Goal: Task Accomplishment & Management: Complete application form

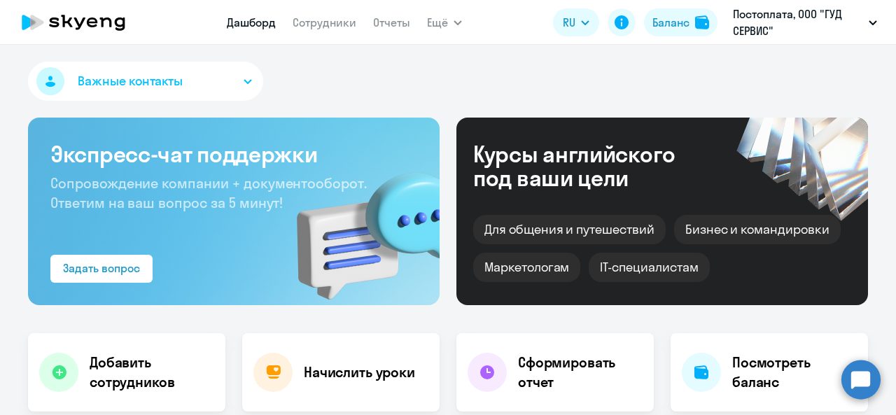
select select "30"
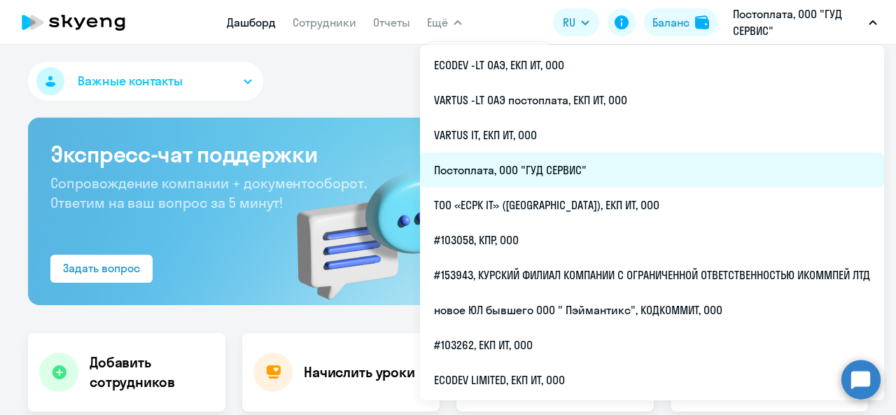
click at [579, 167] on li "Постоплата, ООО "ГУД СЕРВИС"" at bounding box center [652, 170] width 464 height 35
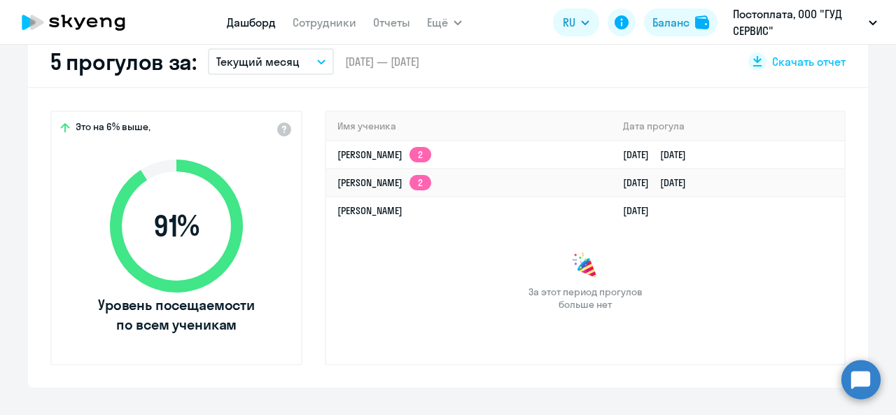
scroll to position [210, 0]
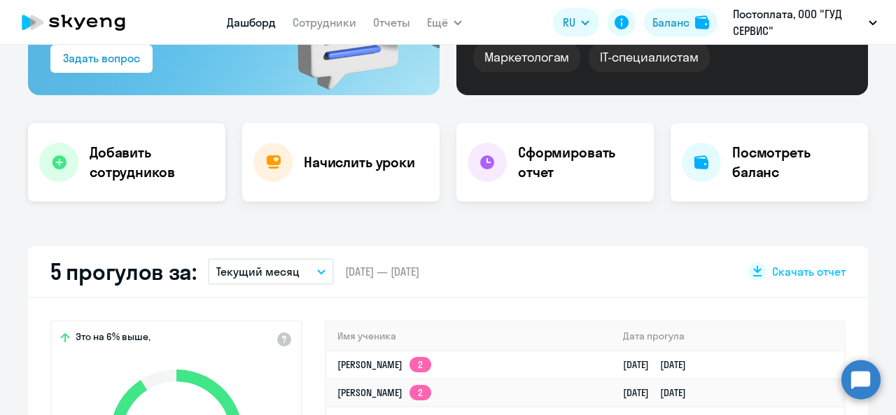
click at [136, 174] on h4 "Добавить сотрудников" at bounding box center [152, 162] width 125 height 39
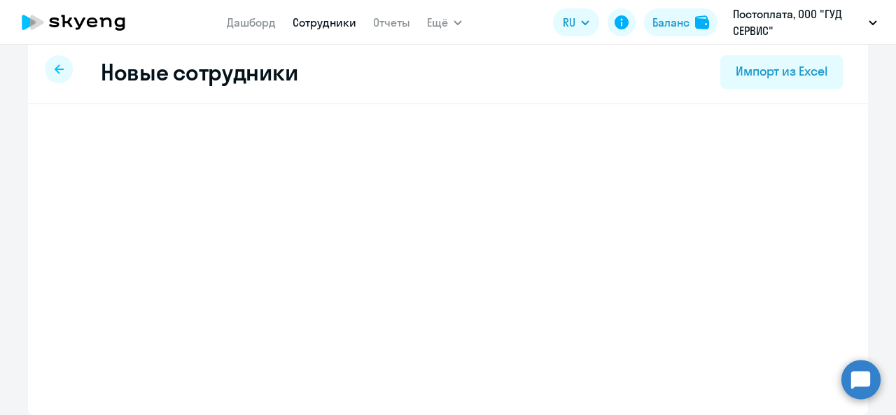
scroll to position [14, 0]
select select "english_adult_not_native_speaker"
select select "3"
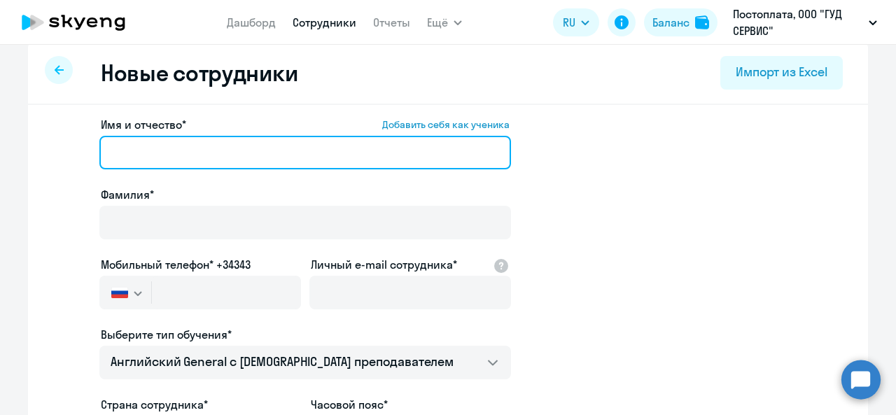
click at [277, 138] on input "Имя и отчество* Добавить себя как ученика" at bounding box center [304, 153] width 411 height 34
paste input "[PERSON_NAME]"
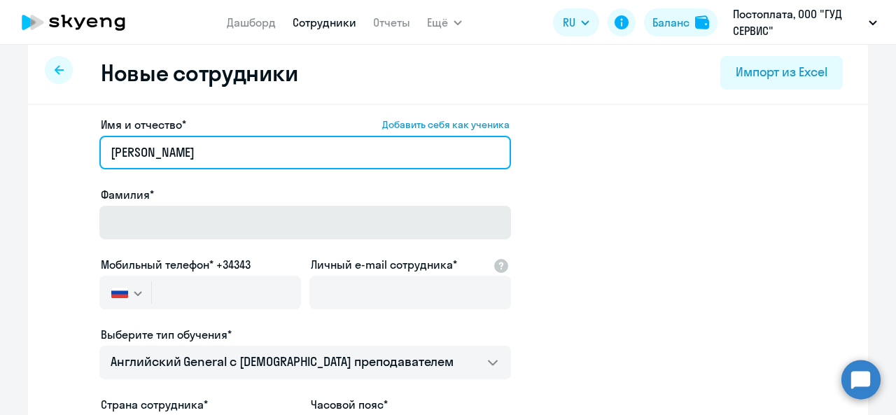
type input "[PERSON_NAME]"
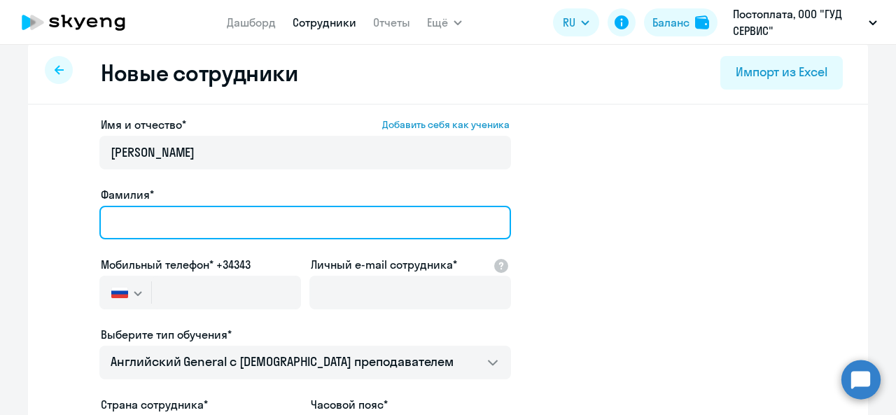
click at [299, 215] on input "Фамилия*" at bounding box center [304, 223] width 411 height 34
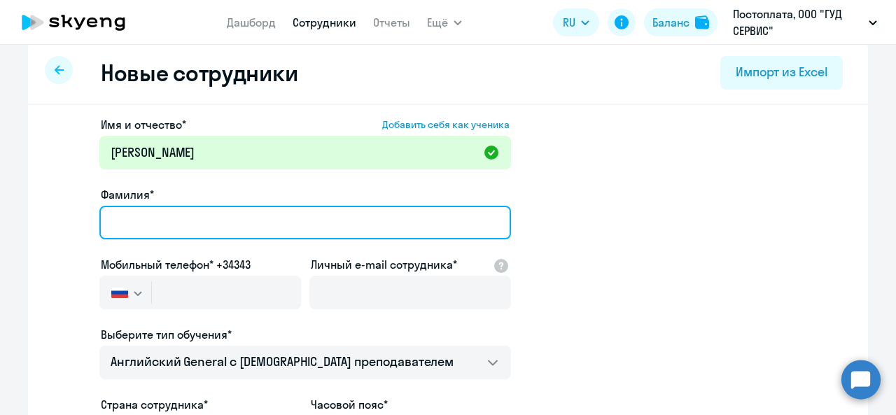
paste input "[PERSON_NAME]"
drag, startPoint x: 157, startPoint y: 218, endPoint x: 91, endPoint y: 220, distance: 66.5
click at [91, 220] on app-new-student-form "Имя и отчество* Добавить себя как ученика [PERSON_NAME]* [PERSON_NAME] Мобильны…" at bounding box center [447, 365] width 795 height 499
type input "Derevyanko"
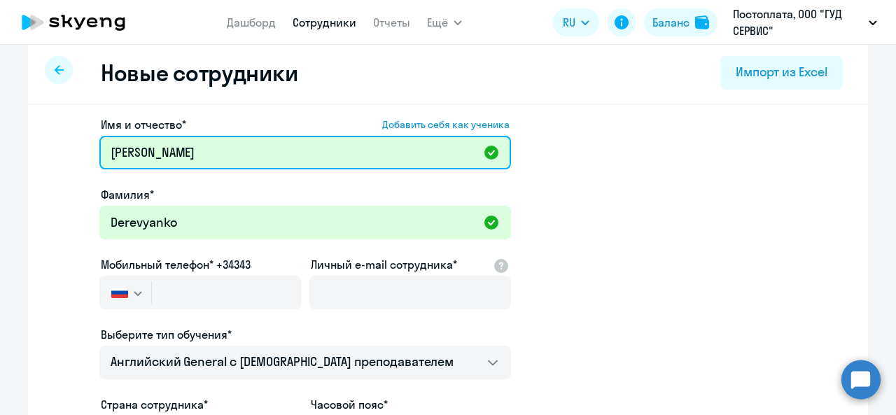
drag, startPoint x: 158, startPoint y: 150, endPoint x: 244, endPoint y: 146, distance: 85.4
click at [244, 146] on input "[PERSON_NAME]" at bounding box center [304, 153] width 411 height 34
type input "[PERSON_NAME]"
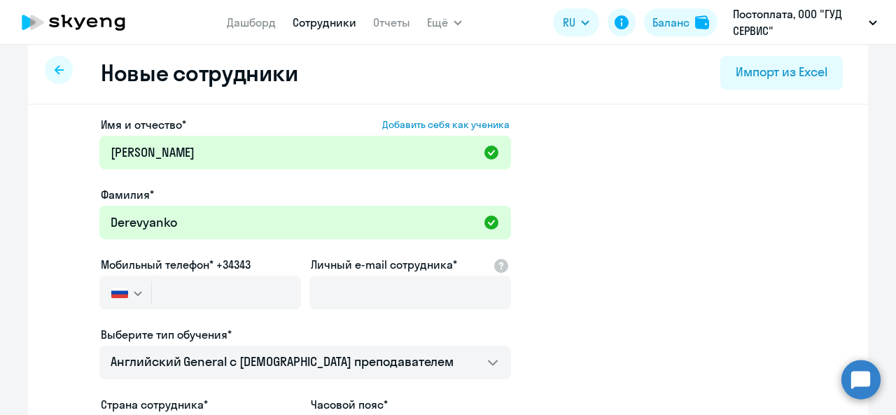
click at [656, 206] on app-new-student-form "Имя и отчество* Добавить себя как ученика [PERSON_NAME]* Derevyanko Мобильный т…" at bounding box center [447, 365] width 795 height 499
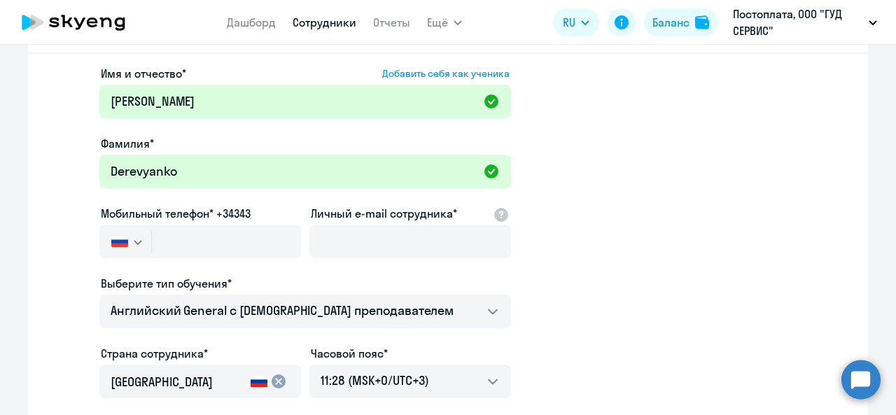
scroll to position [154, 0]
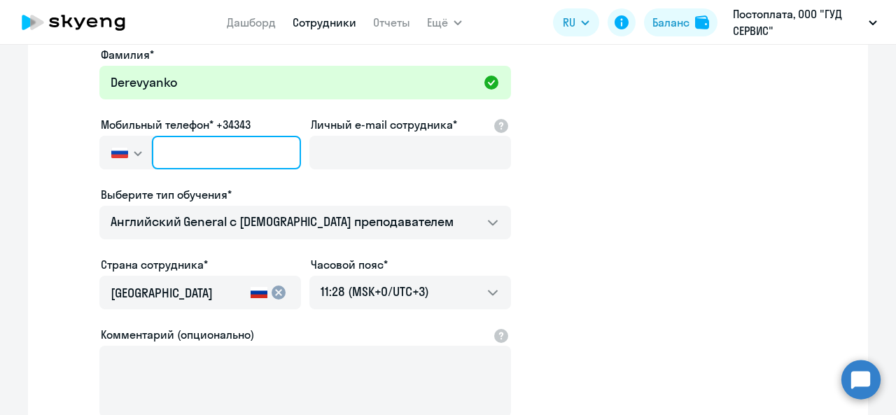
click at [217, 154] on input "text" at bounding box center [226, 153] width 149 height 34
paste input "[PHONE_NUMBER]"
type input "[PHONE_NUMBER]"
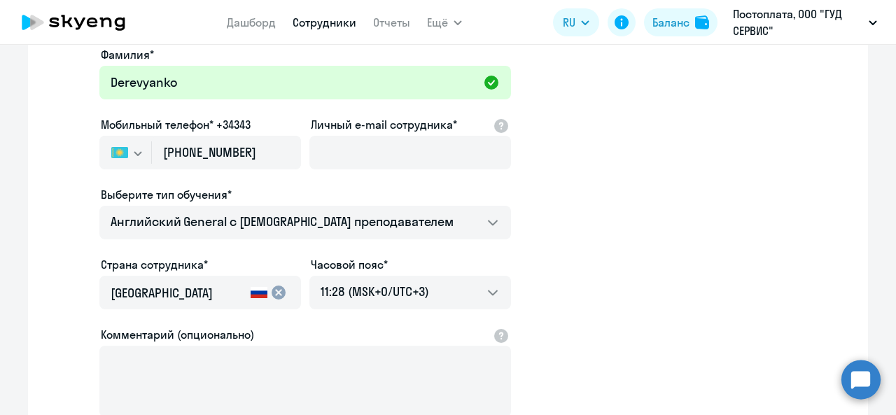
click at [639, 222] on app-new-student-form "Имя и отчество* Добавить себя как ученика [PERSON_NAME]* Derevyanko Мобильный т…" at bounding box center [447, 225] width 795 height 499
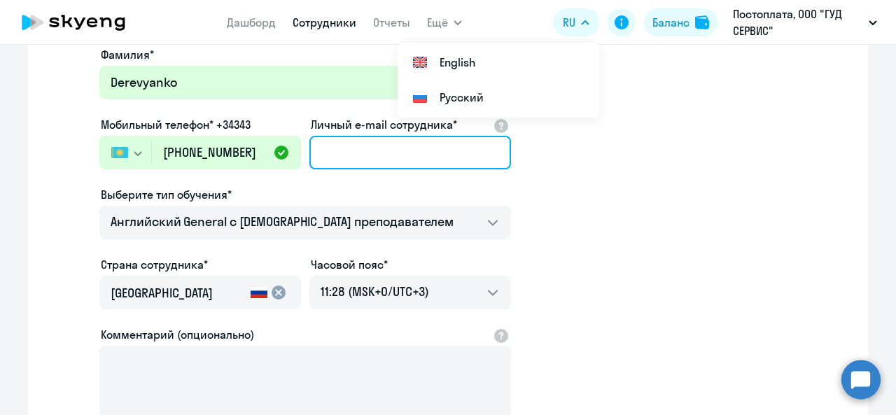
click at [381, 156] on input "Личный e-mail сотрудника*" at bounding box center [410, 153] width 202 height 34
paste input "[EMAIL_ADDRESS][DOMAIN_NAME]"
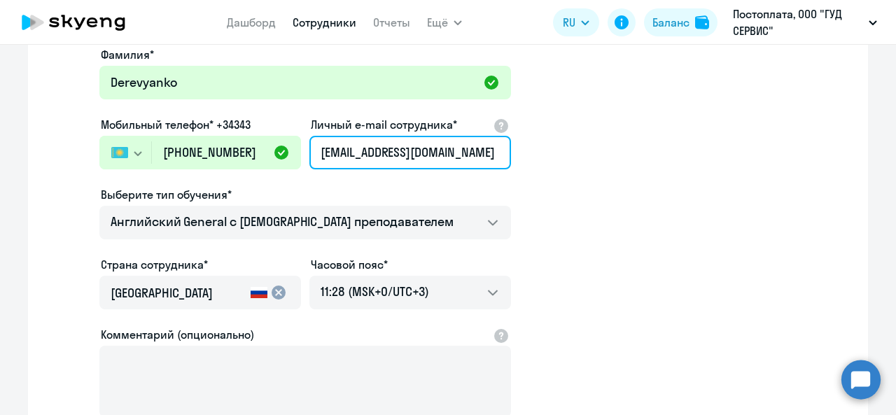
type input "[EMAIL_ADDRESS][DOMAIN_NAME]"
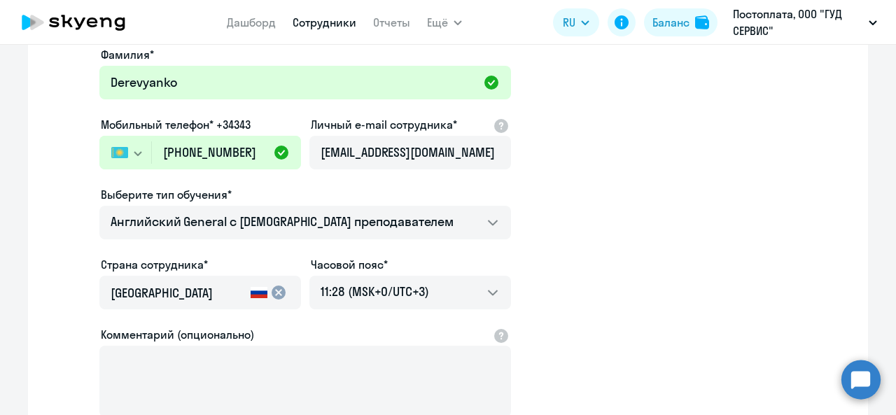
click at [631, 248] on app-new-student-form "Имя и отчество* Добавить себя как ученика [PERSON_NAME]* Derevyanko Мобильный т…" at bounding box center [447, 225] width 795 height 499
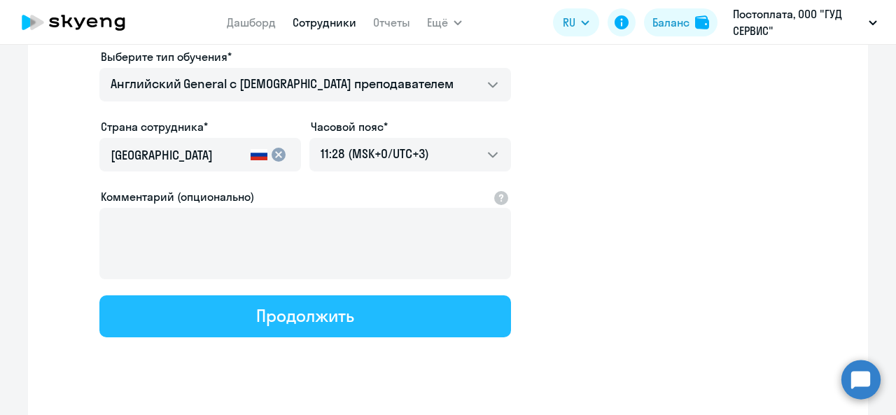
scroll to position [318, 0]
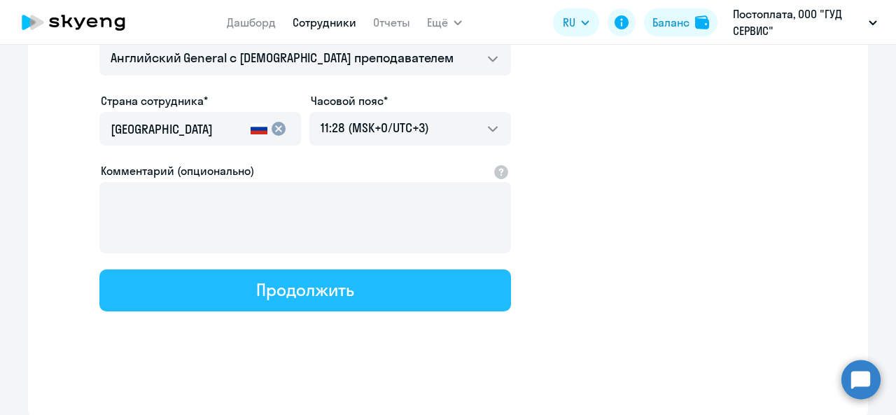
click at [372, 290] on button "Продолжить" at bounding box center [304, 290] width 411 height 42
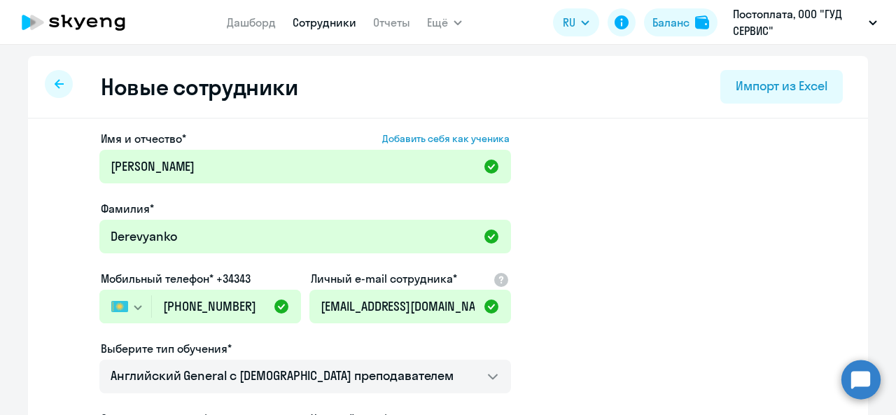
select select "english_adult_not_native_speaker"
select select "3"
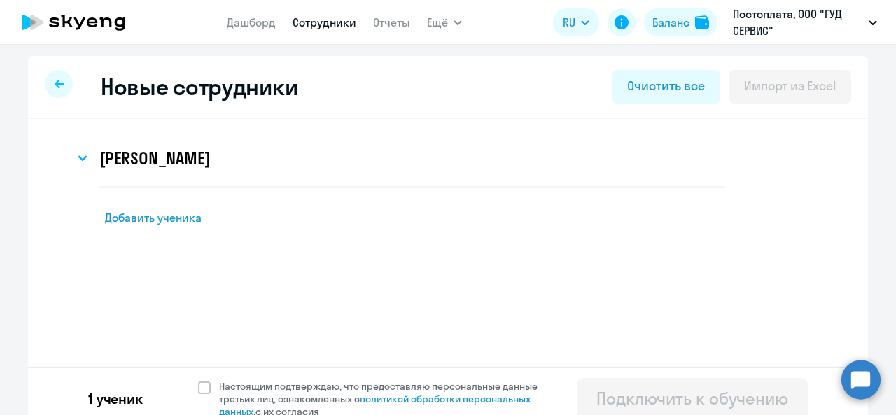
scroll to position [0, 0]
click at [201, 389] on span at bounding box center [204, 387] width 13 height 13
click at [198, 380] on input "Настоящим подтверждаю, что предоставляю персональные данные третьих лиц, ознако…" at bounding box center [197, 379] width 1 height 1
checkbox input "true"
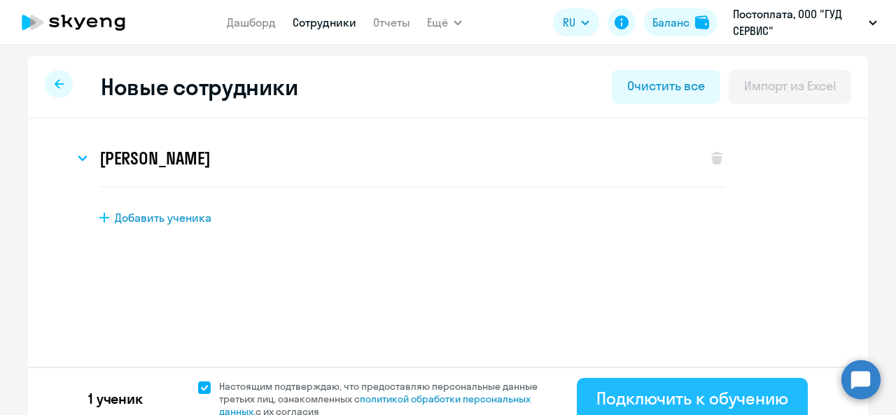
click at [704, 393] on div "Подключить к обучению" at bounding box center [692, 398] width 192 height 22
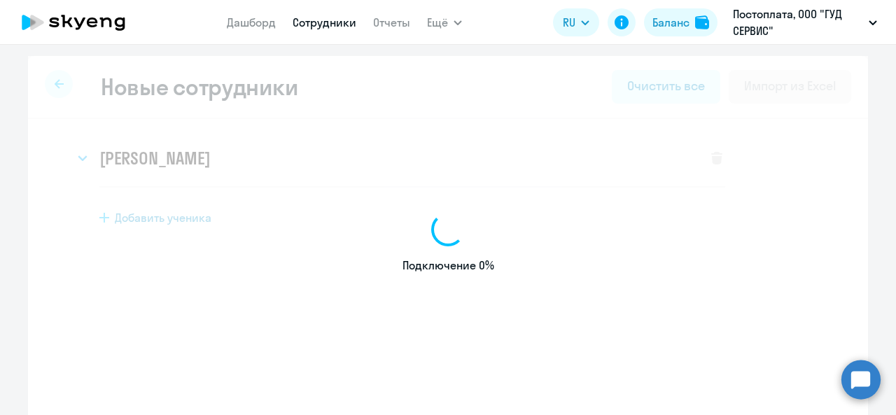
select select "english_adult_not_native_speaker"
select select "3"
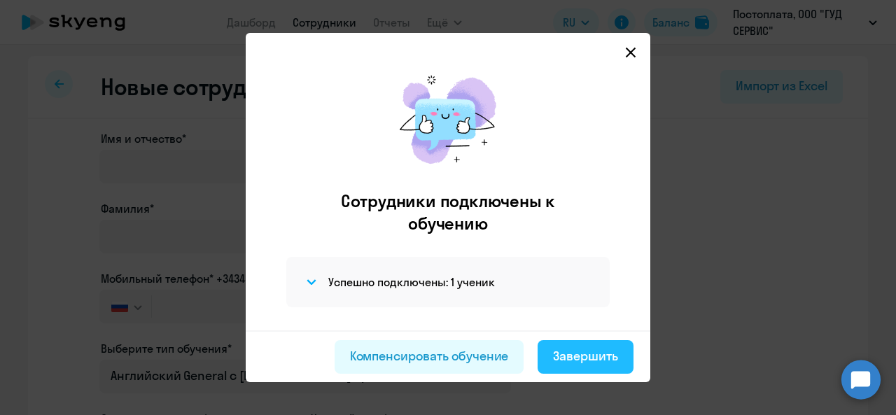
click at [596, 356] on div "Завершить" at bounding box center [585, 356] width 65 height 18
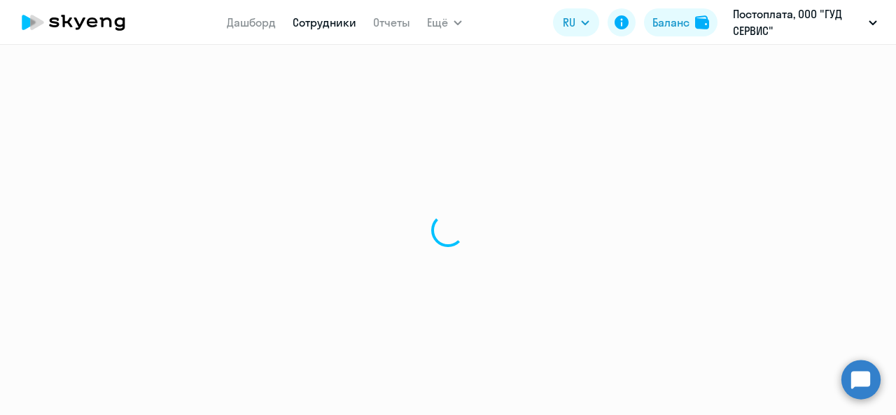
select select "30"
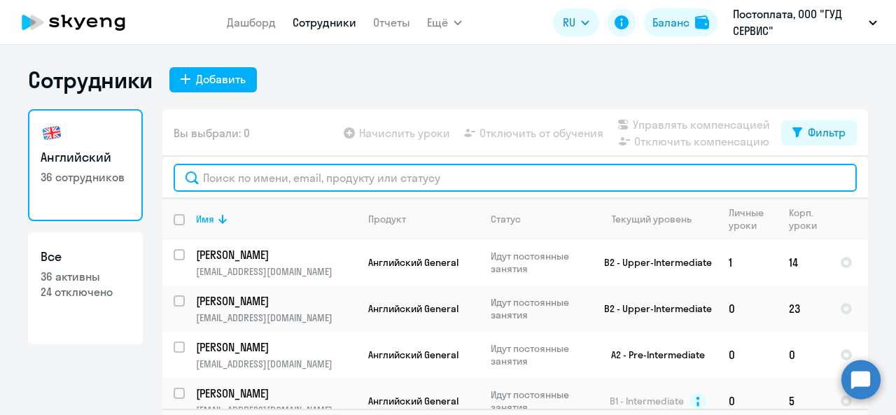
click at [353, 184] on input "text" at bounding box center [515, 178] width 683 height 28
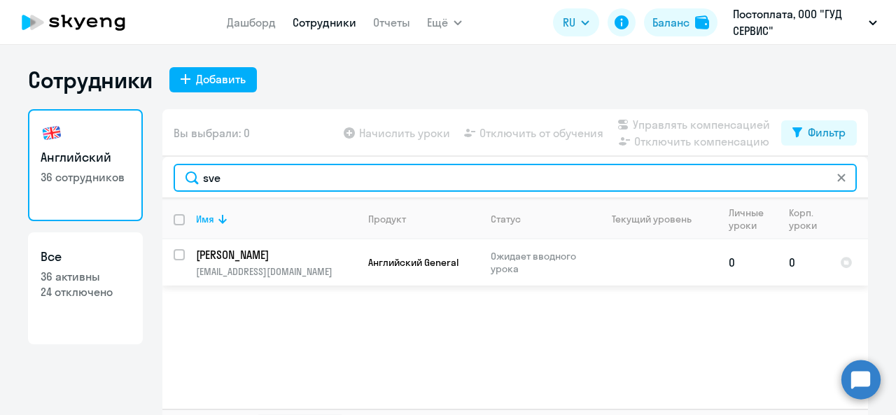
type input "sve"
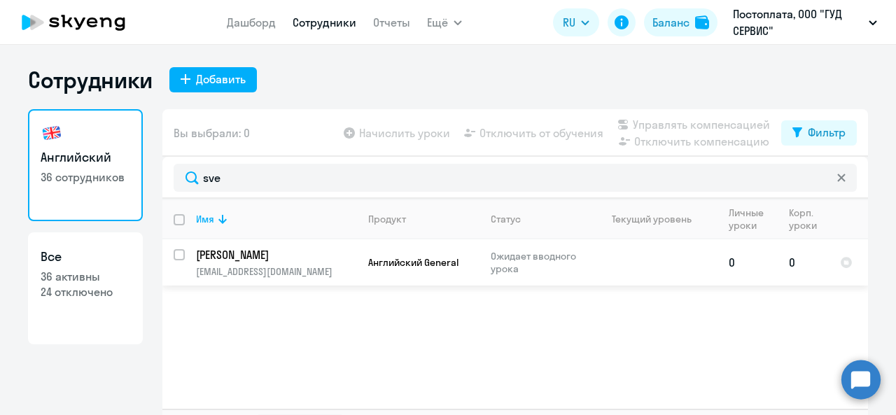
click at [306, 254] on p "[PERSON_NAME]" at bounding box center [275, 254] width 158 height 15
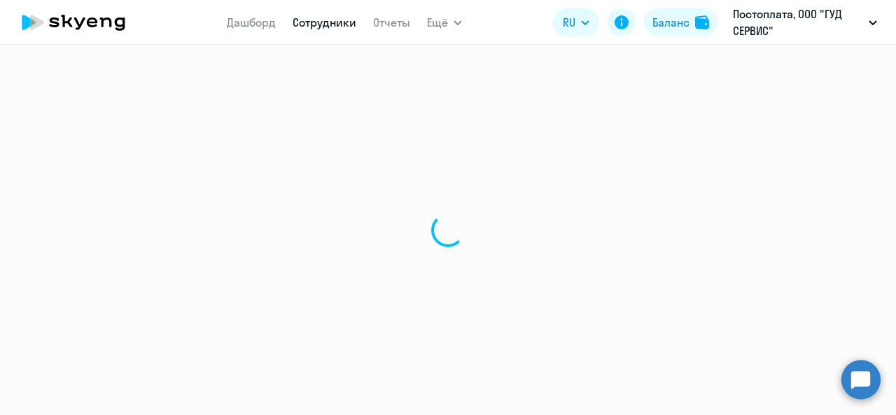
select select "english"
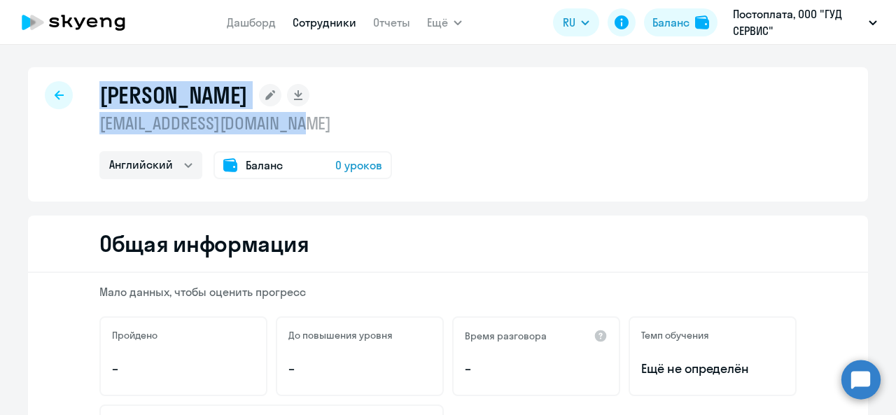
drag, startPoint x: 111, startPoint y: 95, endPoint x: 360, endPoint y: 124, distance: 251.4
click at [360, 124] on div "[PERSON_NAME] [PERSON_NAME][EMAIL_ADDRESS][DOMAIN_NAME] Английский Баланс 0 уро…" at bounding box center [448, 134] width 840 height 134
copy div "[PERSON_NAME] [PERSON_NAME][EMAIL_ADDRESS][DOMAIN_NAME]"
